Goal: Find specific page/section

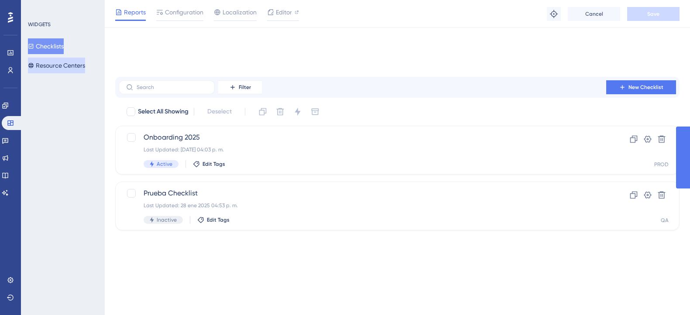
click at [56, 67] on button "Resource Centers" at bounding box center [56, 66] width 57 height 16
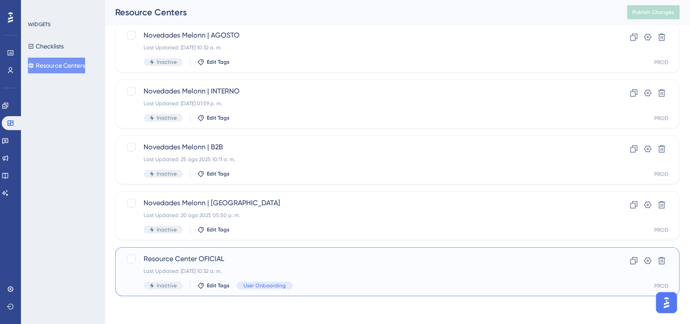
click at [184, 259] on span "Resource Center OFICIAL" at bounding box center [363, 258] width 438 height 10
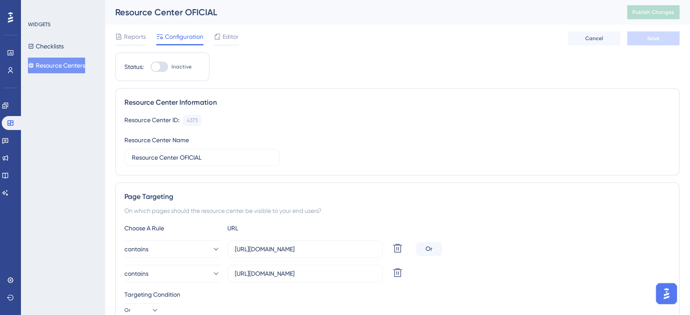
click at [230, 30] on div "Reports Configuration Editor Cancel Save" at bounding box center [397, 38] width 564 height 28
click at [229, 31] on span "Editor" at bounding box center [231, 36] width 16 height 10
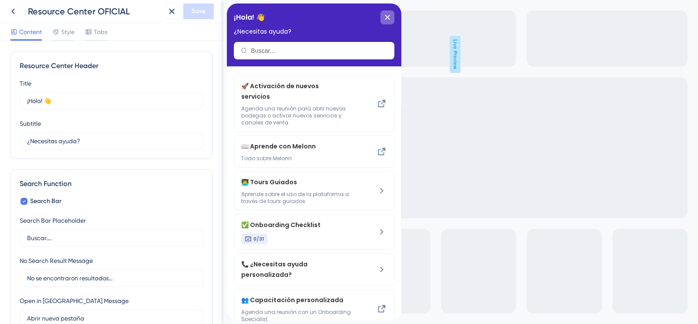
click at [385, 17] on icon "close resource center" at bounding box center [387, 17] width 5 height 5
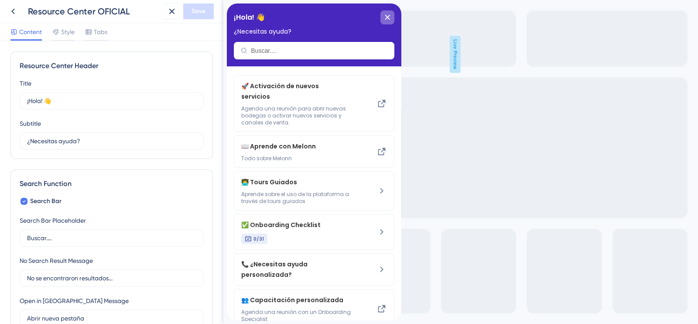
click at [386, 15] on icon "close resource center" at bounding box center [387, 17] width 5 height 5
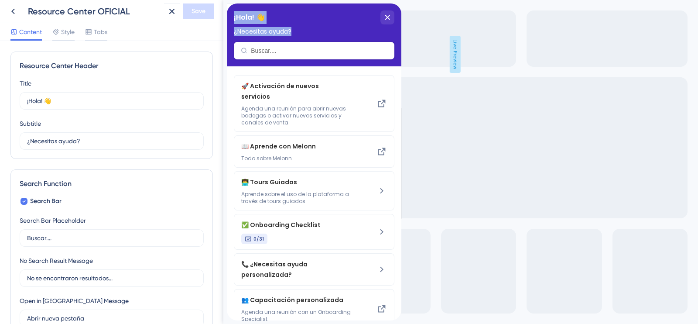
drag, startPoint x: 293, startPoint y: 34, endPoint x: 225, endPoint y: 34, distance: 68.1
click at [227, 3] on html "¡Hola! 👋 ¿Necesitas ayuda? 🚀 Activación de nuevos servicios Agenda una reunión …" at bounding box center [314, 3] width 175 height 0
click at [264, 33] on span "¿Necesitas ayuda?" at bounding box center [263, 31] width 58 height 7
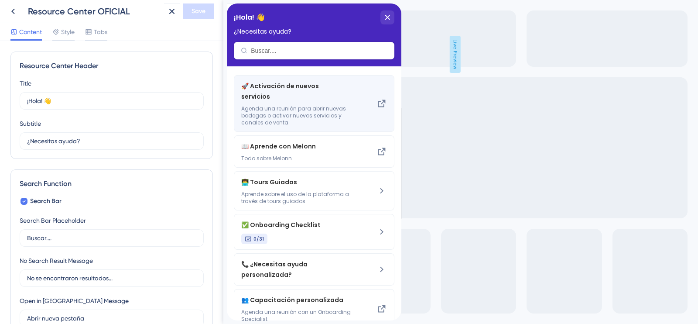
click at [378, 103] on icon at bounding box center [381, 103] width 7 height 7
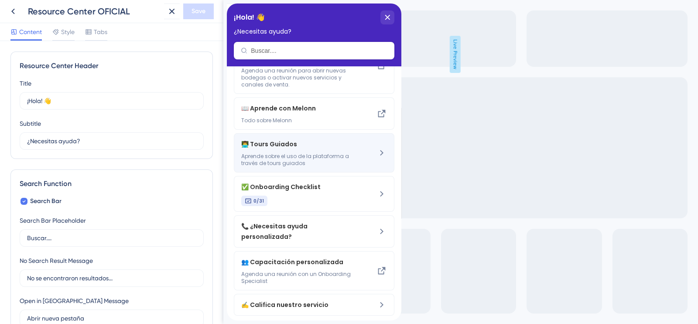
scroll to position [57, 0]
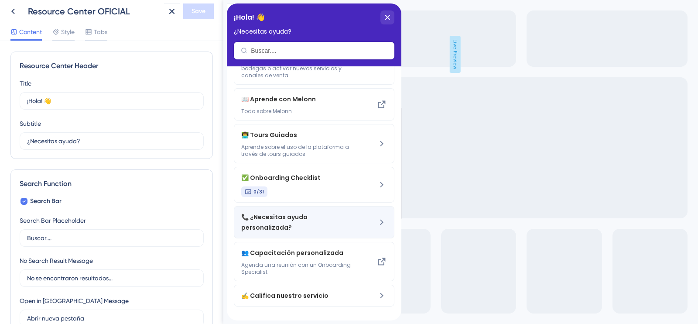
click at [313, 212] on span "📞 ¿Necesitas ayuda personalizada?" at bounding box center [292, 222] width 103 height 21
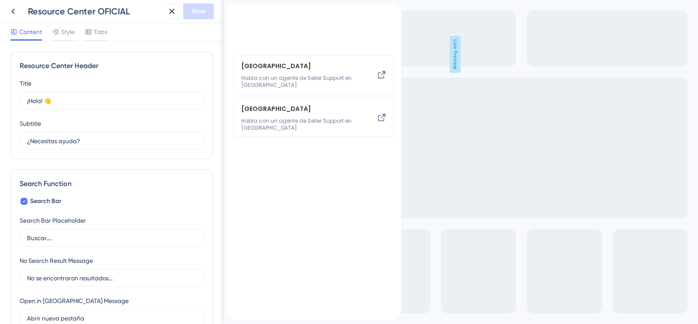
click at [241, 14] on div "close resource center" at bounding box center [234, 21] width 14 height 14
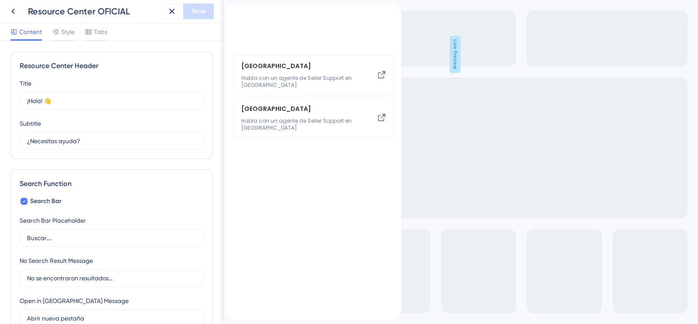
click at [242, 27] on div "¿Necesitas ayuda personalizada?" at bounding box center [314, 24] width 175 height 43
click at [240, 14] on div "back to header" at bounding box center [234, 8] width 14 height 11
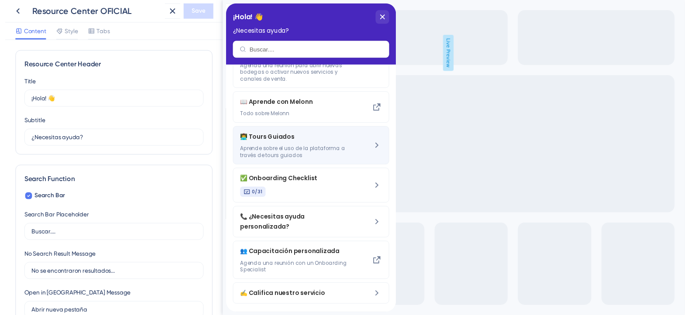
scroll to position [57, 0]
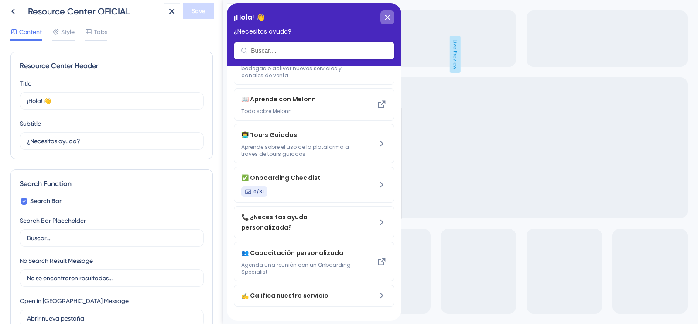
click at [383, 21] on div "close resource center" at bounding box center [387, 17] width 14 height 14
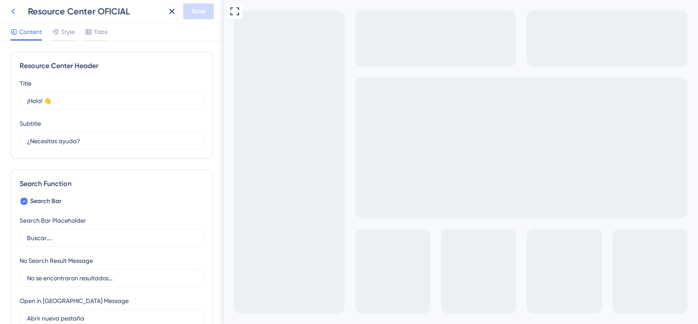
click at [14, 17] on button at bounding box center [13, 11] width 16 height 16
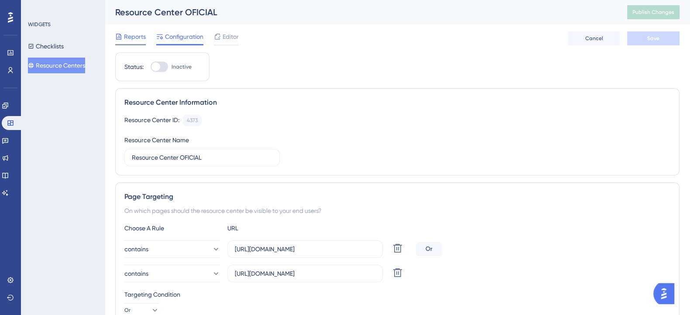
click at [132, 39] on span "Reports" at bounding box center [135, 36] width 22 height 10
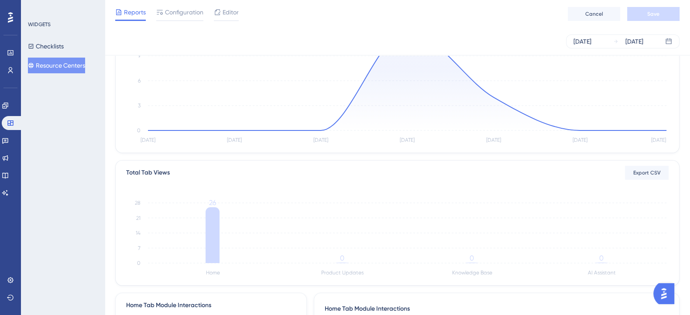
scroll to position [218, 0]
